Goal: Task Accomplishment & Management: Manage account settings

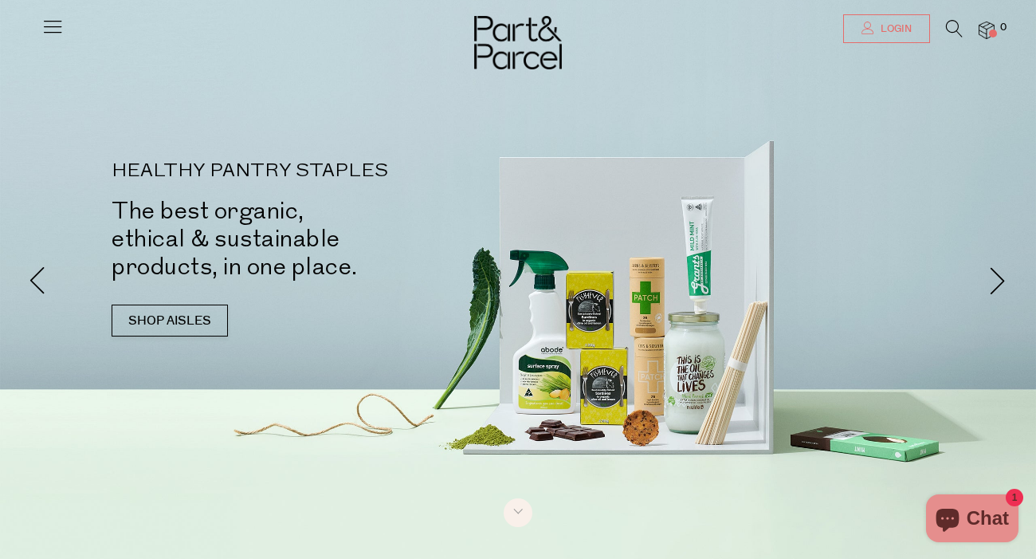
click at [895, 22] on link "Login" at bounding box center [886, 28] width 87 height 29
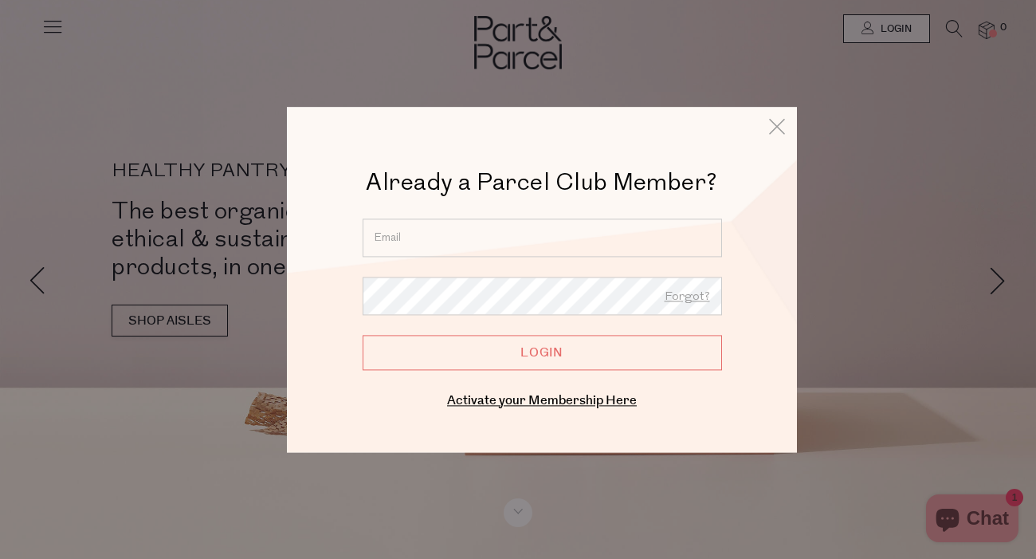
type input "kristynicola@hotmail.com"
click at [542, 352] on input "Login" at bounding box center [542, 352] width 359 height 35
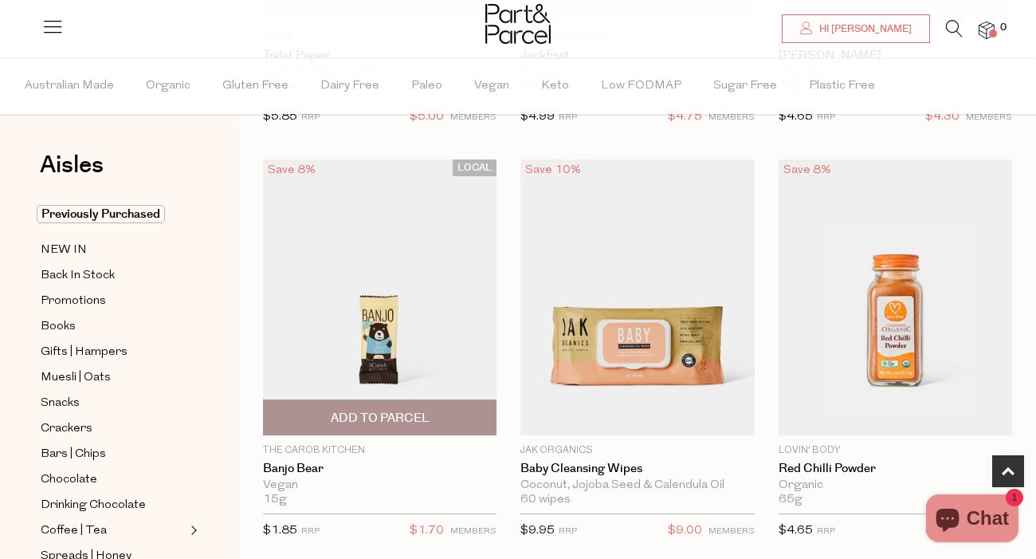
scroll to position [462, 0]
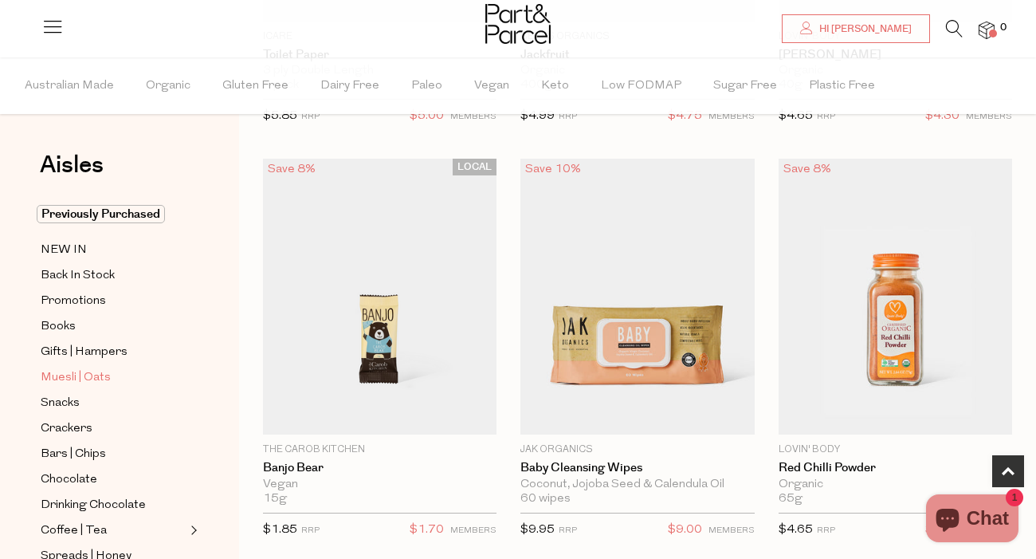
click at [66, 378] on span "Muesli | Oats" at bounding box center [76, 377] width 70 height 19
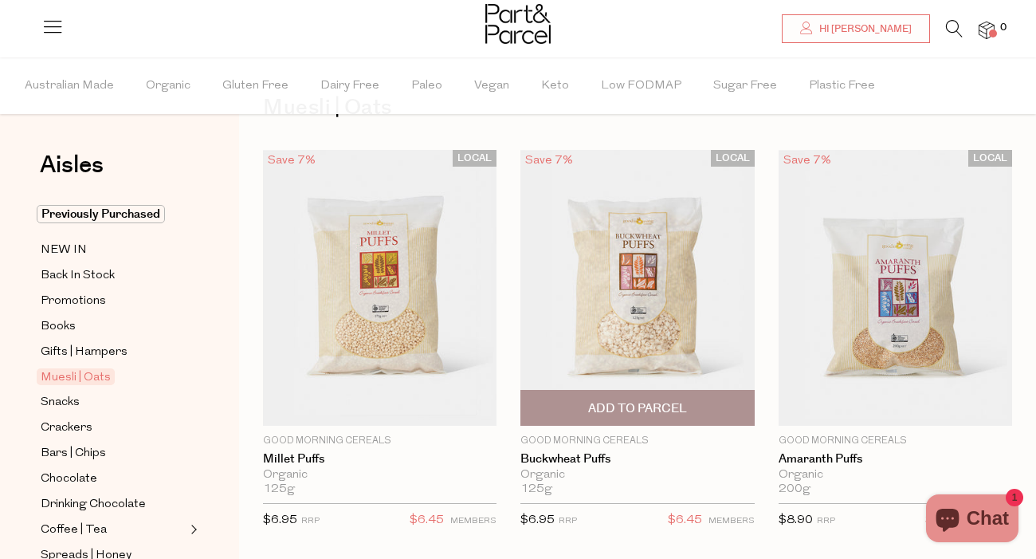
scroll to position [56, 0]
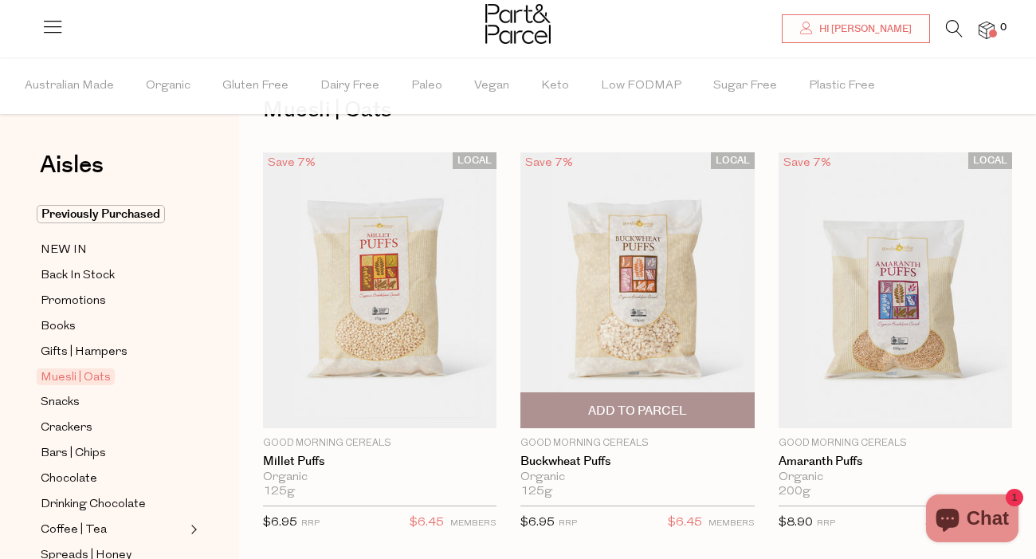
click at [647, 412] on span "Add To Parcel" at bounding box center [637, 410] width 99 height 17
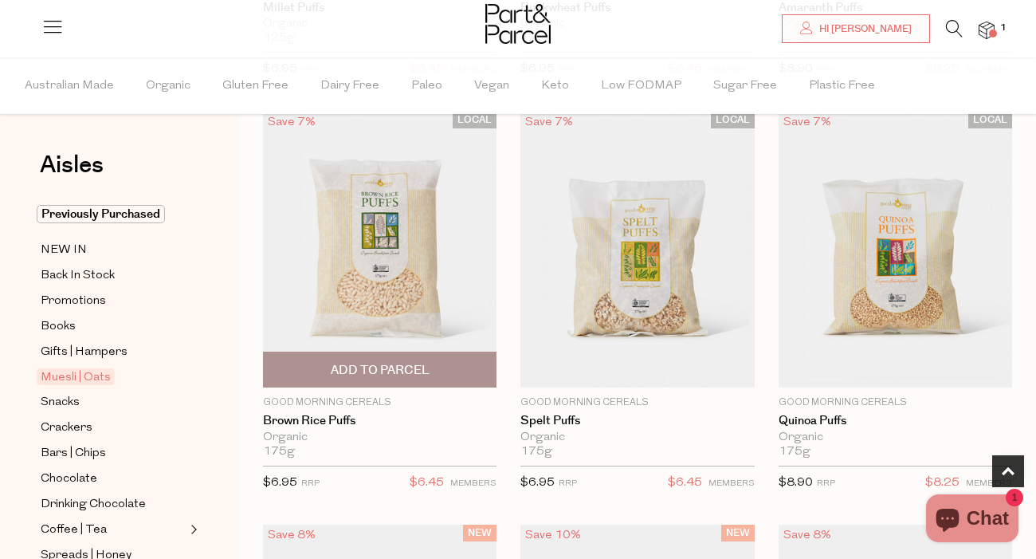
scroll to position [511, 0]
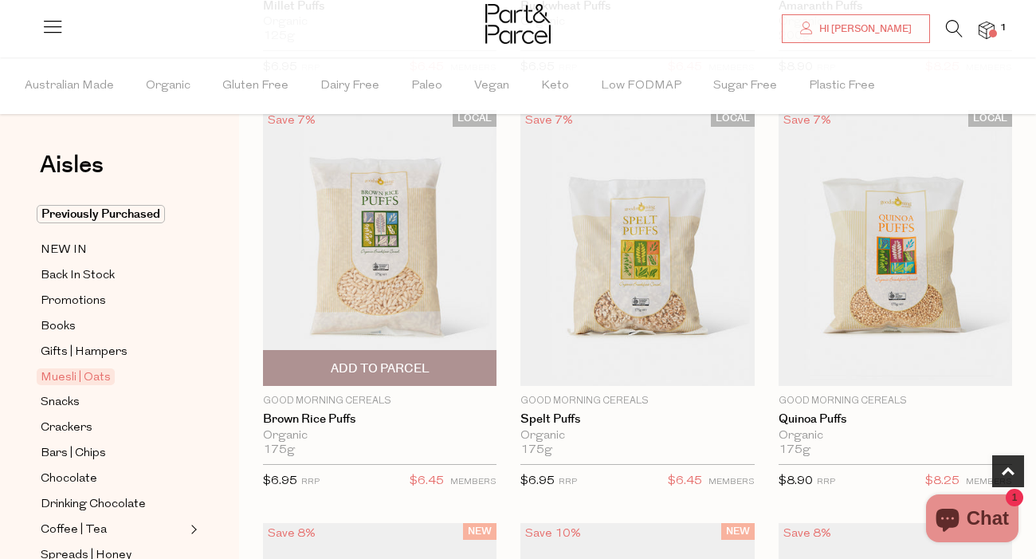
click at [370, 375] on span "Add To Parcel" at bounding box center [380, 368] width 99 height 17
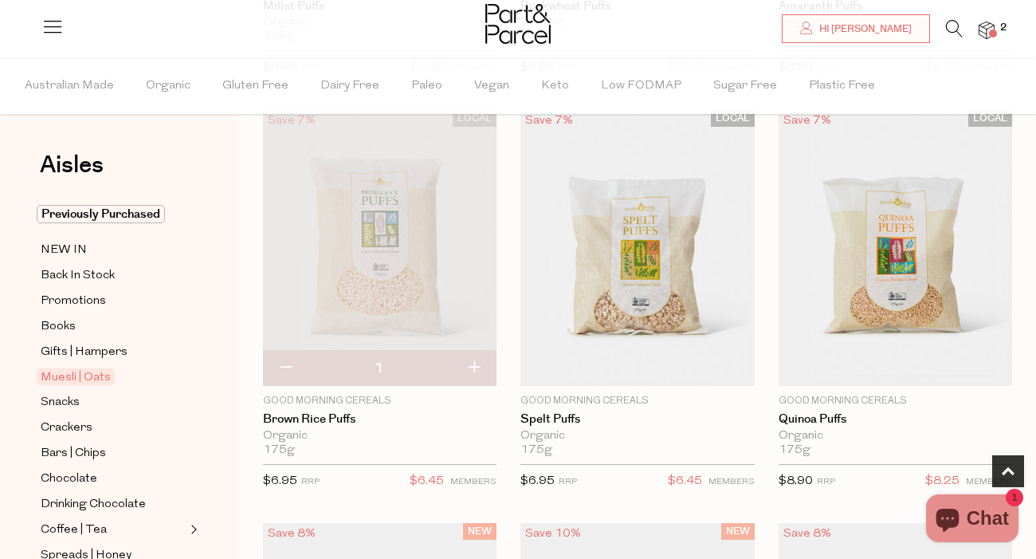
click at [479, 363] on button "button" at bounding box center [473, 368] width 45 height 35
type input "2"
click at [480, 375] on button "button" at bounding box center [473, 368] width 45 height 35
type input "3"
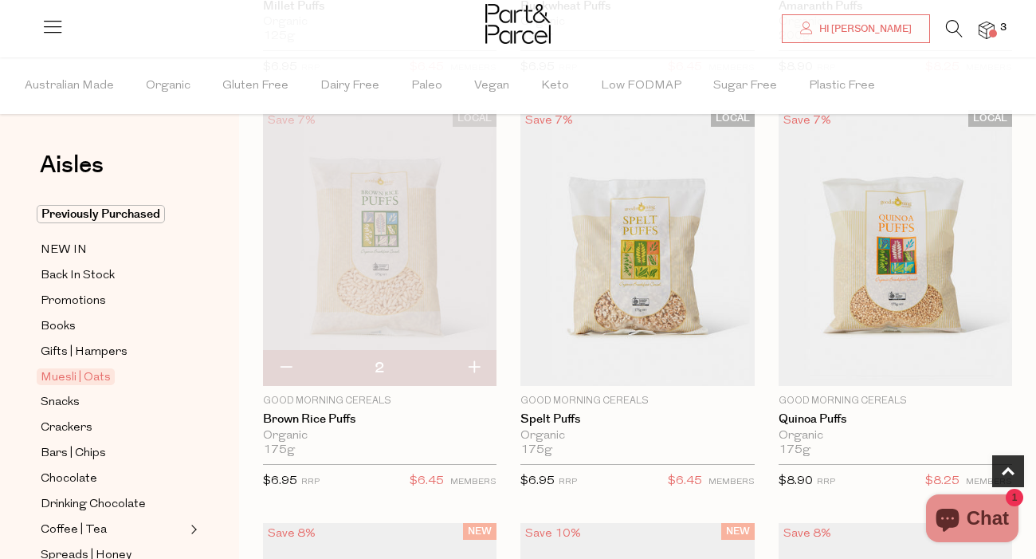
type input "3"
click at [465, 372] on button "button" at bounding box center [473, 368] width 45 height 35
type input "4"
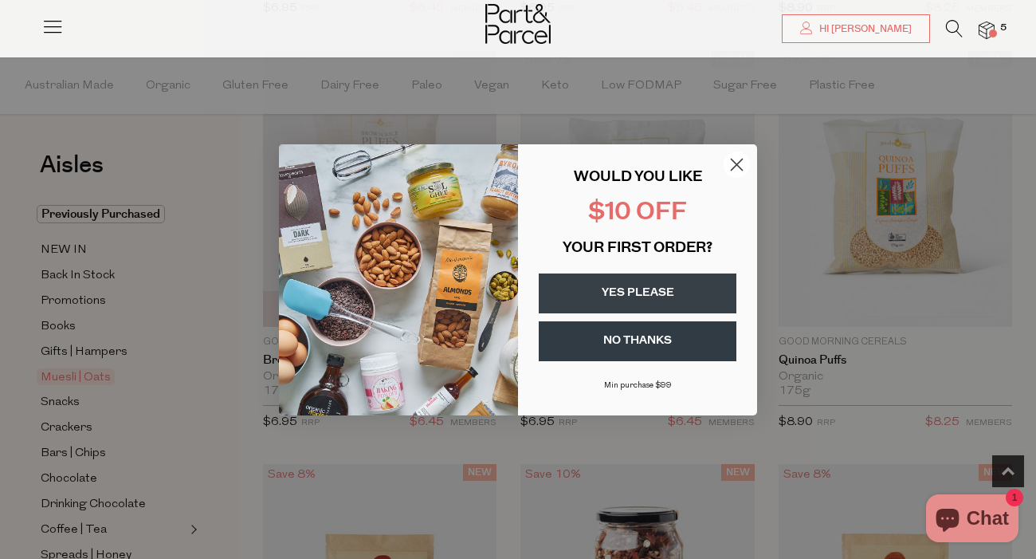
scroll to position [559, 0]
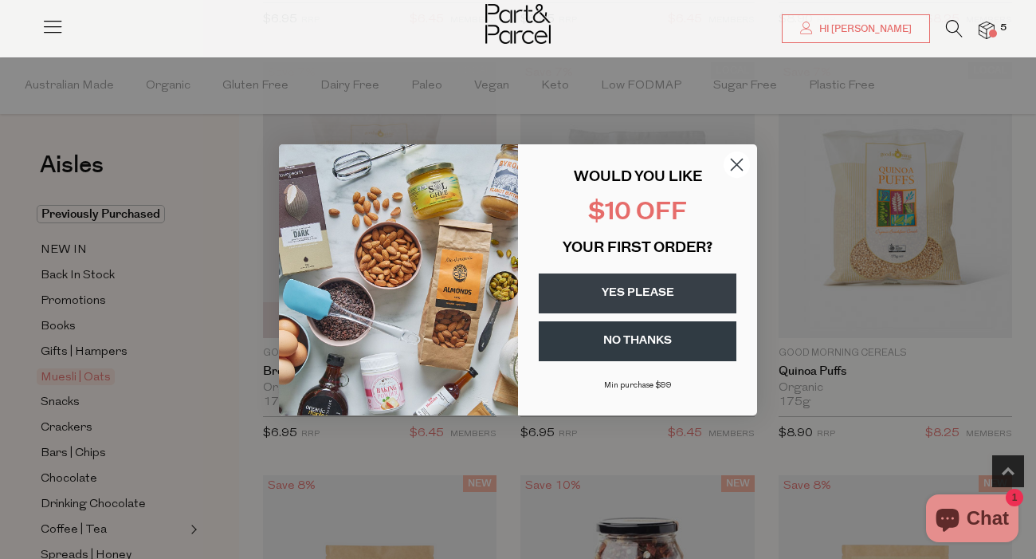
click at [739, 165] on circle "Close dialog" at bounding box center [737, 164] width 26 height 26
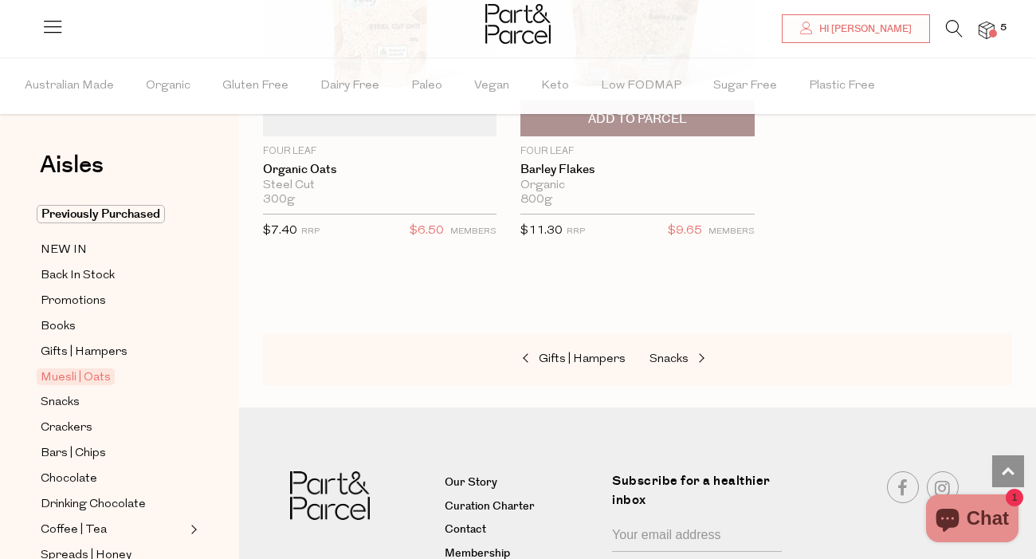
scroll to position [6956, 0]
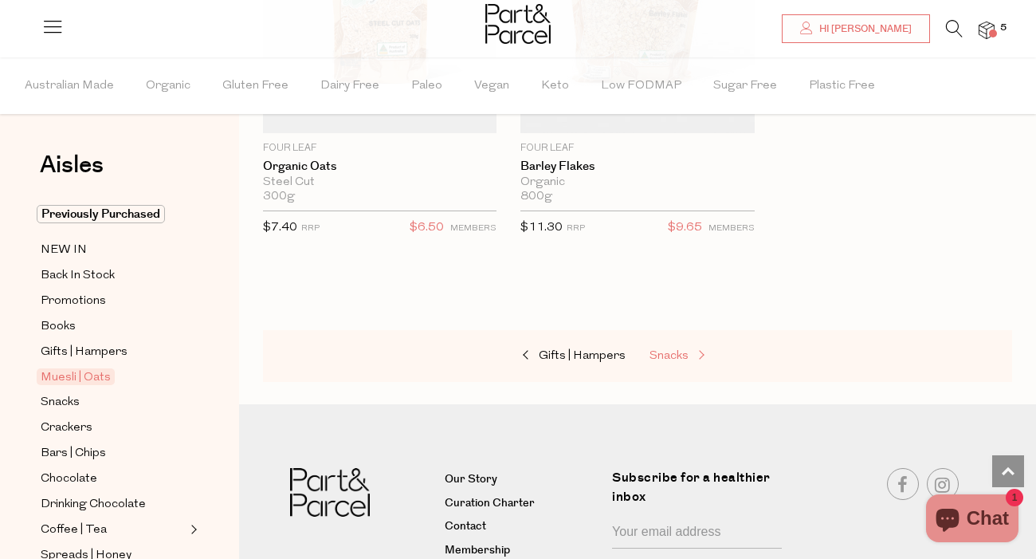
click at [686, 350] on span "Snacks" at bounding box center [668, 356] width 39 height 12
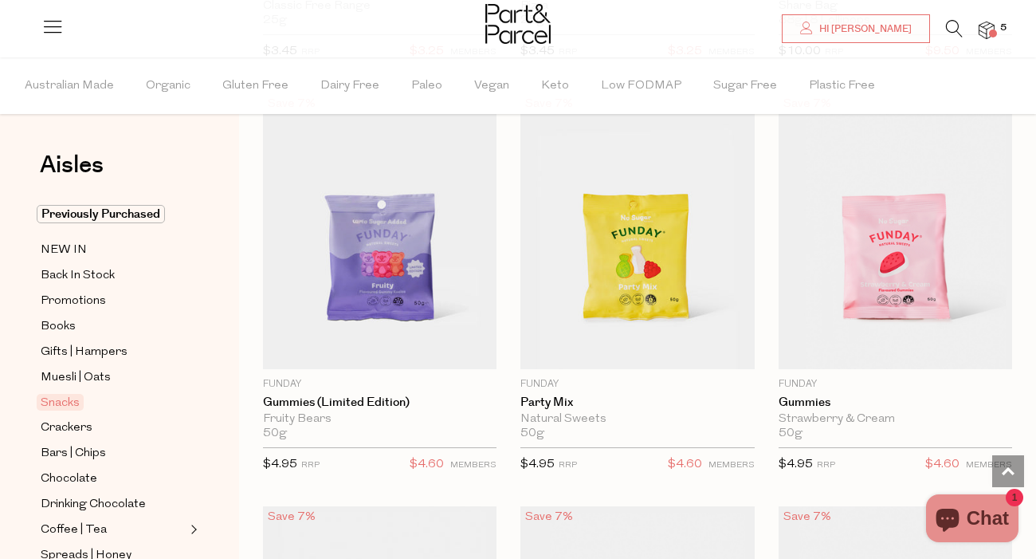
scroll to position [1794, 0]
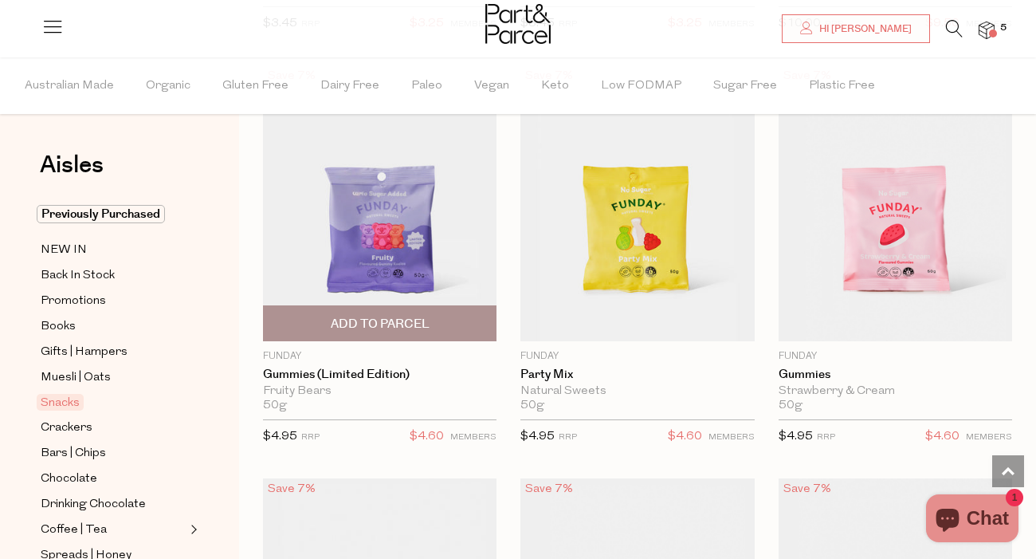
click at [459, 316] on span "Add To Parcel" at bounding box center [380, 323] width 224 height 34
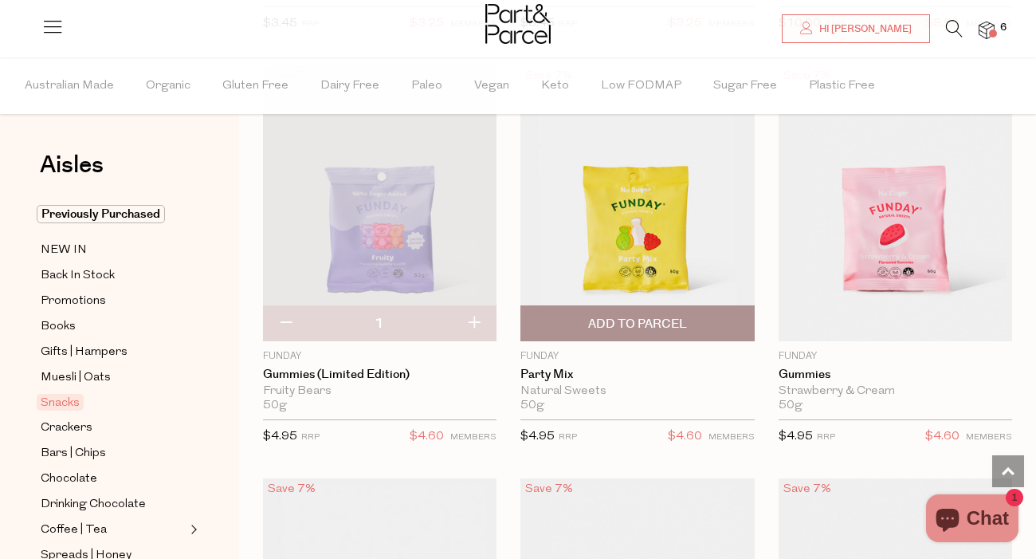
click at [637, 316] on span "Add To Parcel" at bounding box center [637, 324] width 99 height 17
